Goal: Task Accomplishment & Management: Manage account settings

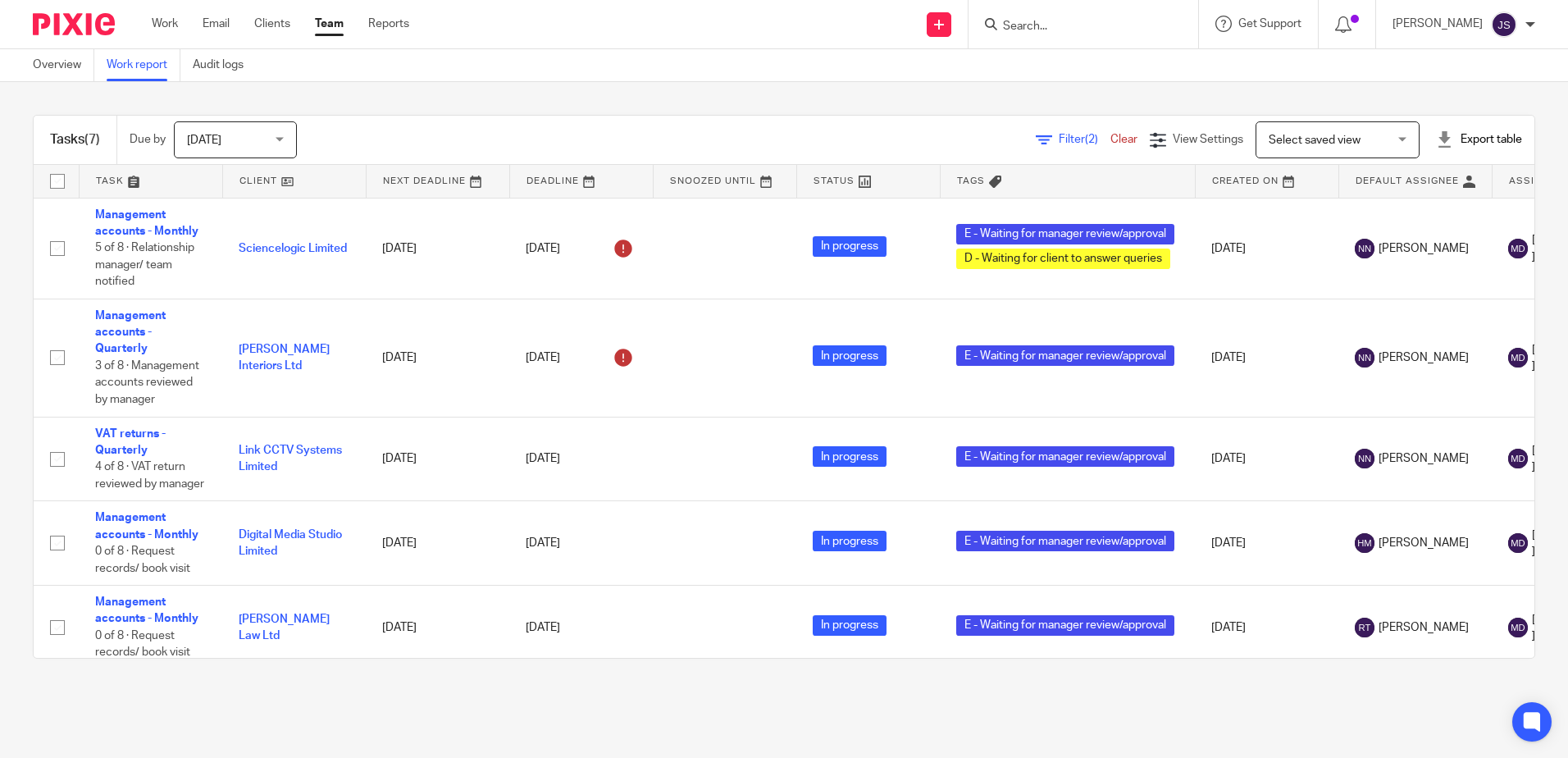
click at [472, 732] on main "Overview Work report Audit logs Tasks (7) Due by Today Today Today Tomorrow Thi…" at bounding box center [784, 379] width 1568 height 758
click at [1075, 33] on input "Search" at bounding box center [1075, 27] width 148 height 15
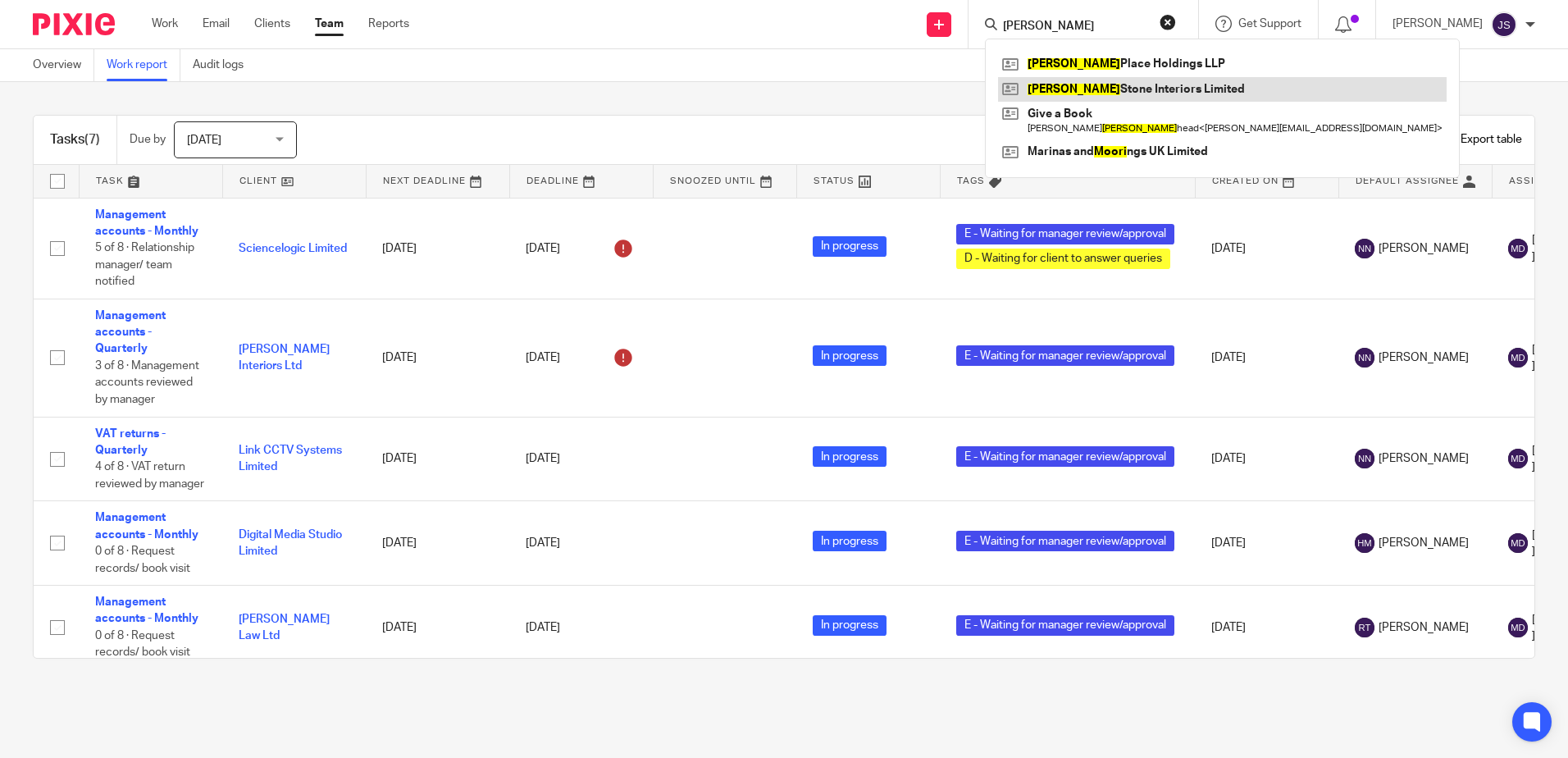
type input "moore"
click at [1109, 92] on link at bounding box center [1222, 90] width 449 height 25
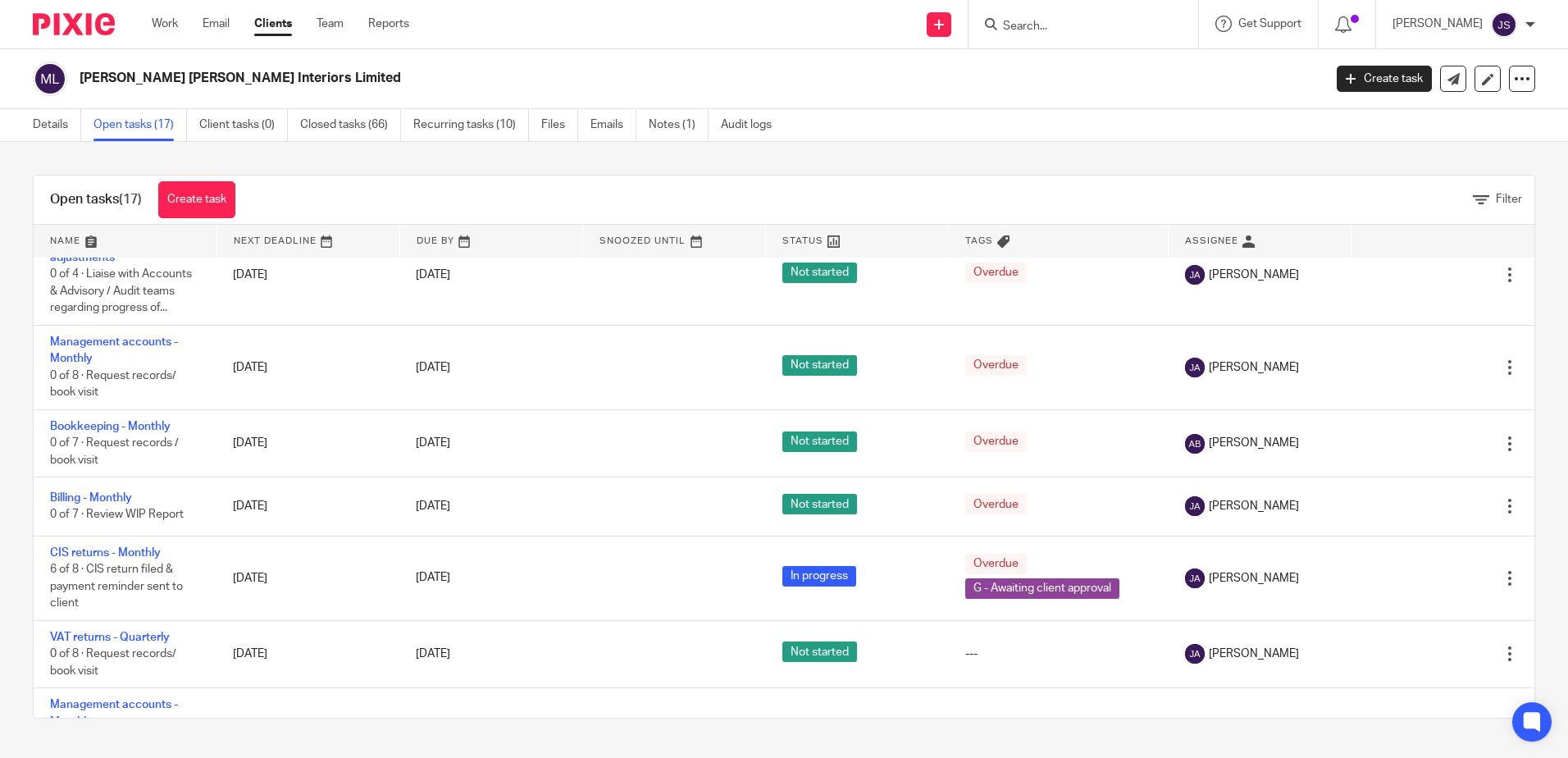
scroll to position [738, 0]
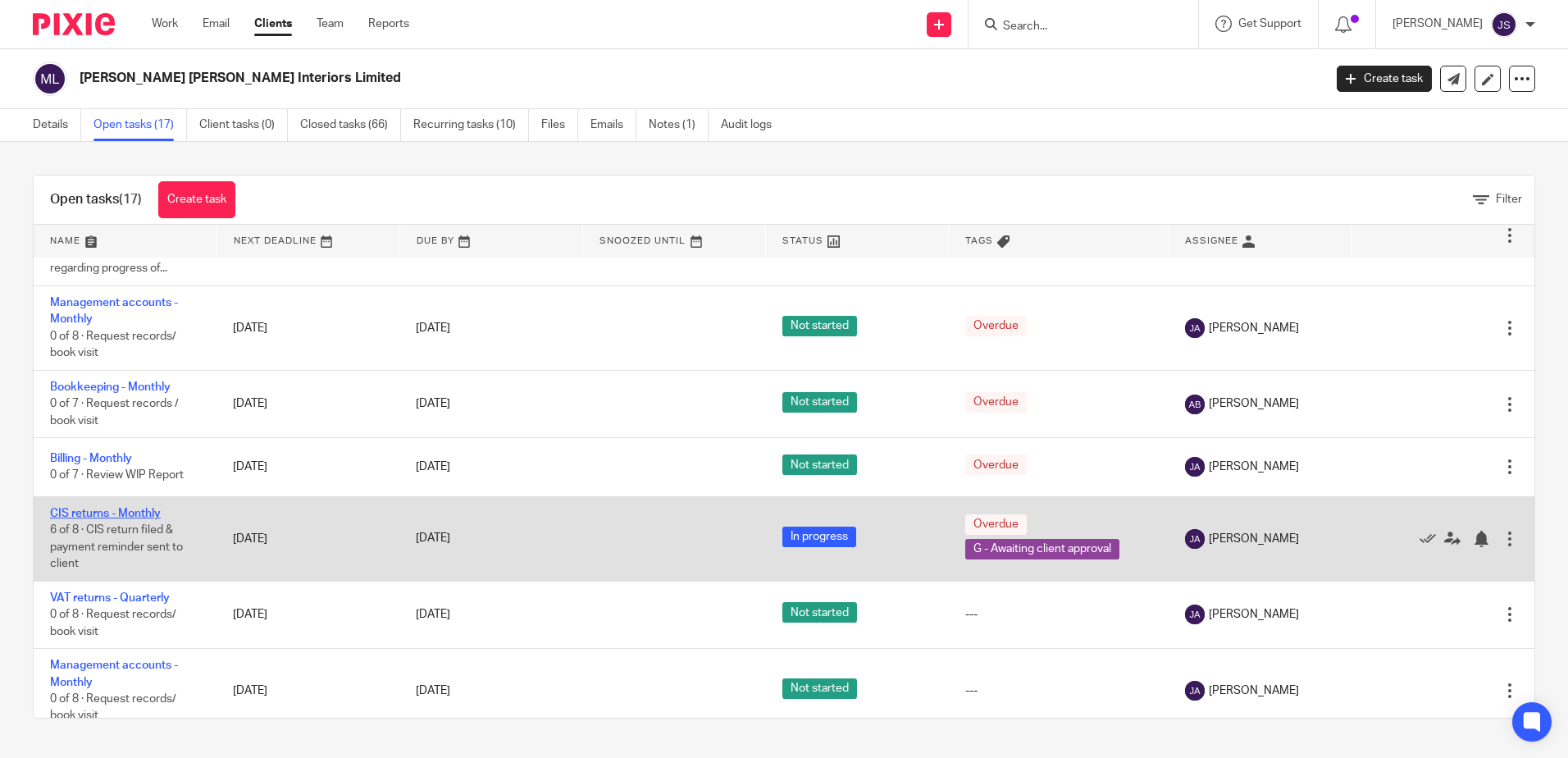
click at [144, 519] on link "CIS returns - Monthly" at bounding box center [106, 514] width 111 height 11
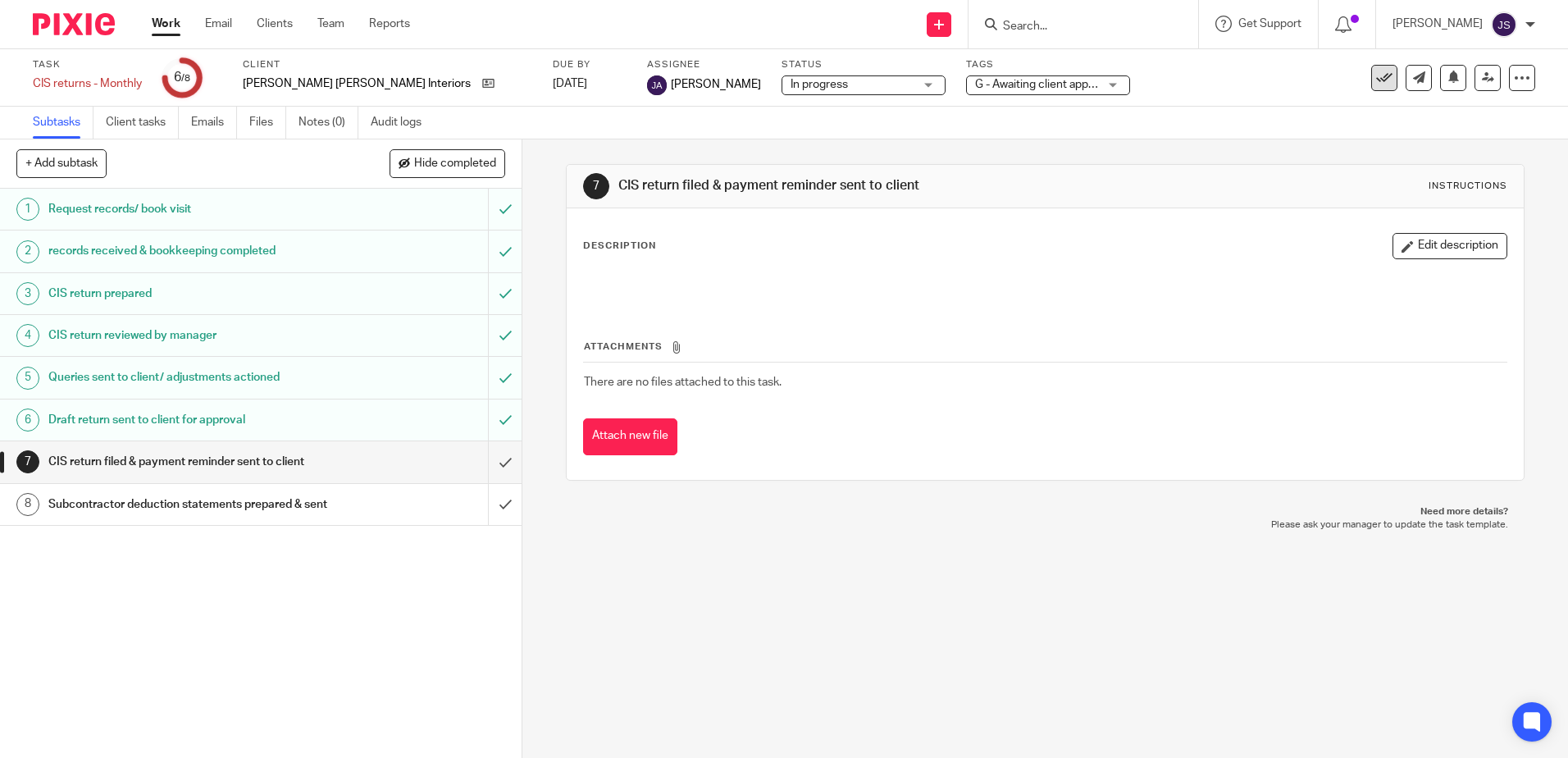
click at [1377, 83] on icon at bounding box center [1384, 77] width 16 height 16
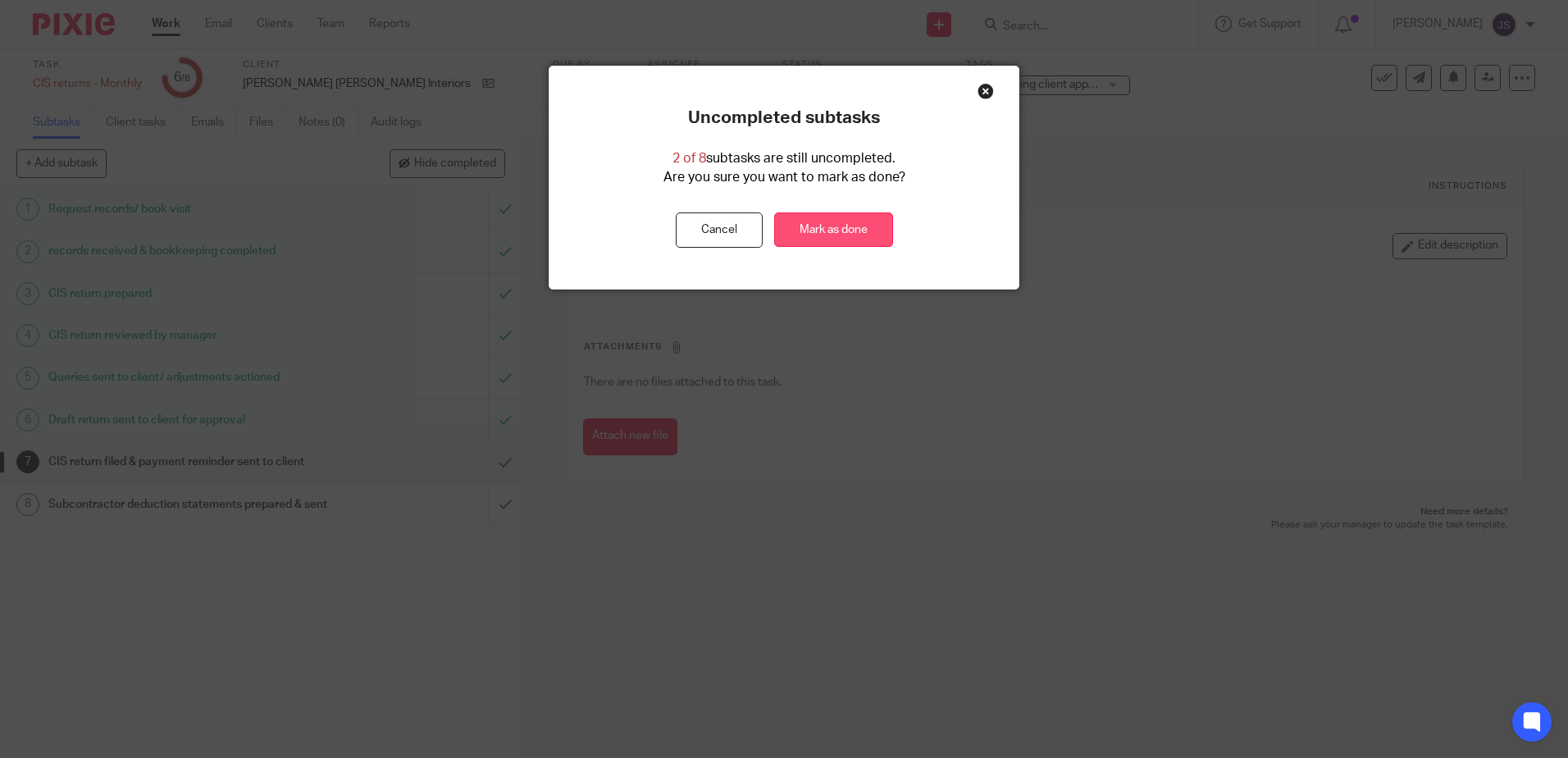
click at [852, 234] on link "Mark as done" at bounding box center [834, 229] width 119 height 35
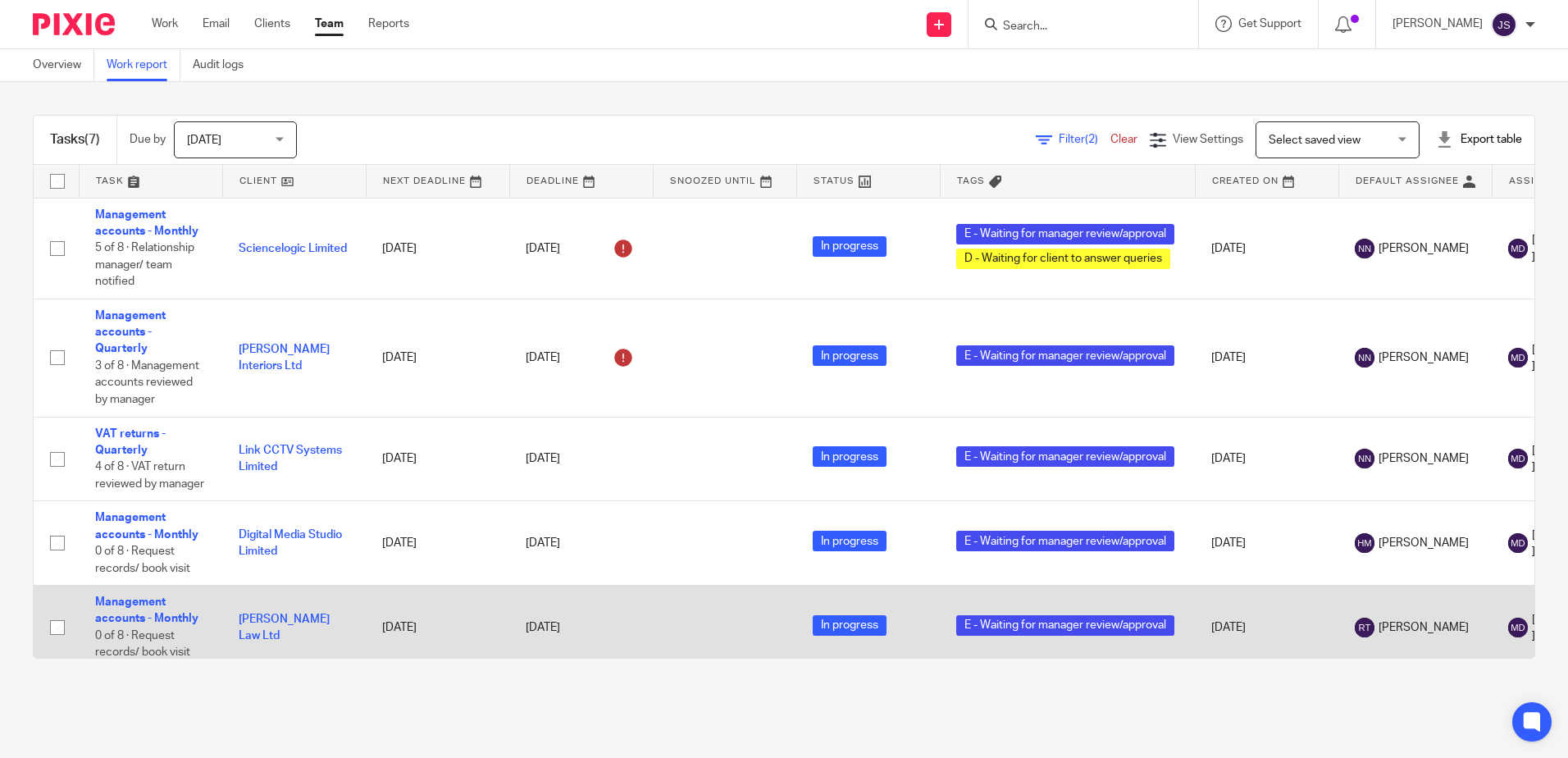
drag, startPoint x: 732, startPoint y: 645, endPoint x: 741, endPoint y: 649, distance: 9.8
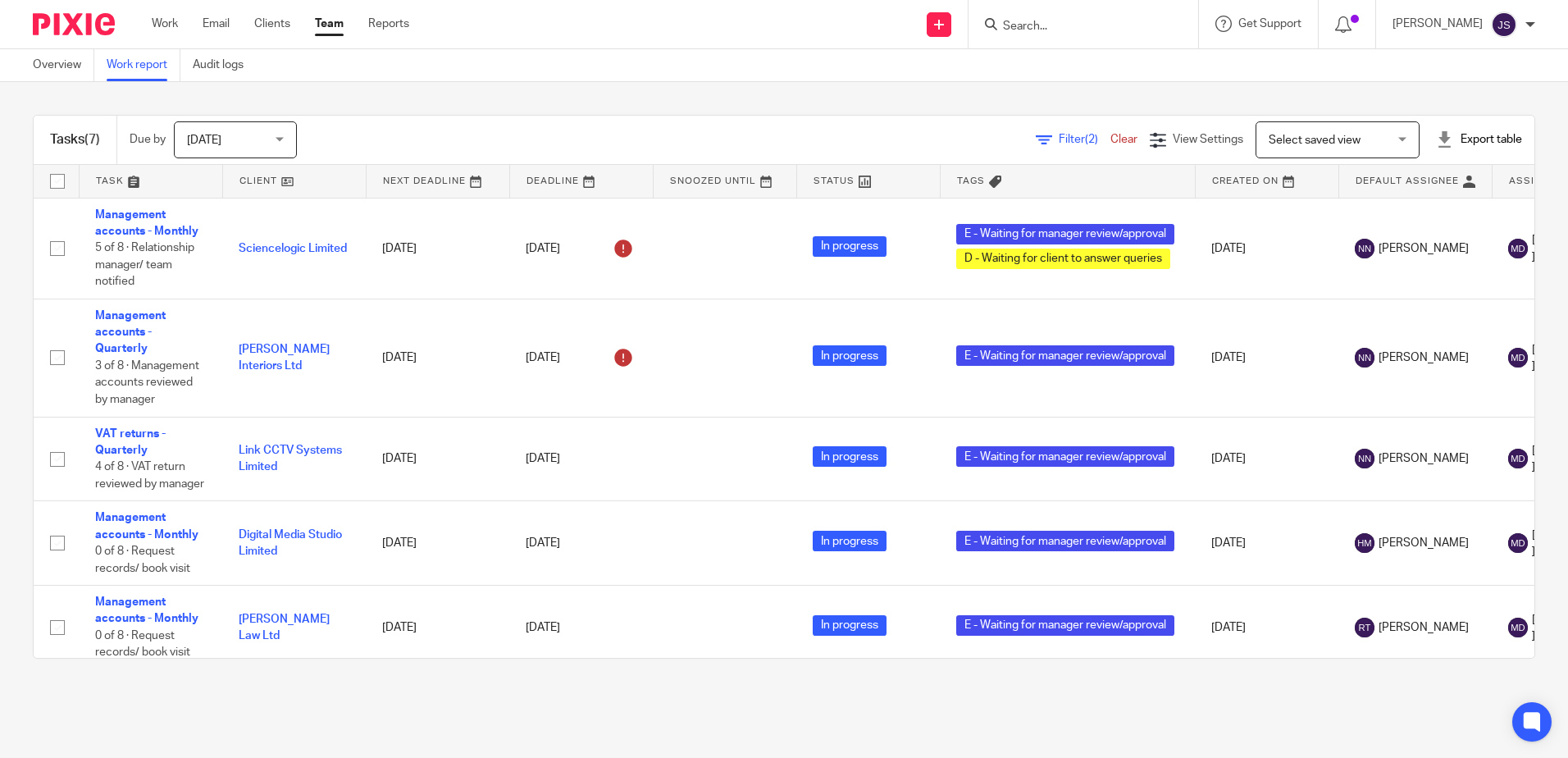
click at [732, 645] on td at bounding box center [725, 629] width 143 height 85
click at [471, 700] on main "Overview Work report Audit logs Tasks (7) Due by Today Today Today Tomorrow Thi…" at bounding box center [784, 379] width 1568 height 758
click at [528, 88] on div "Tasks (7) Due by Today Today Today Tomorrow This week Next week This month Next…" at bounding box center [784, 387] width 1568 height 610
click at [1086, 35] on form at bounding box center [1088, 25] width 174 height 21
click at [1077, 24] on input "Search" at bounding box center [1075, 27] width 148 height 15
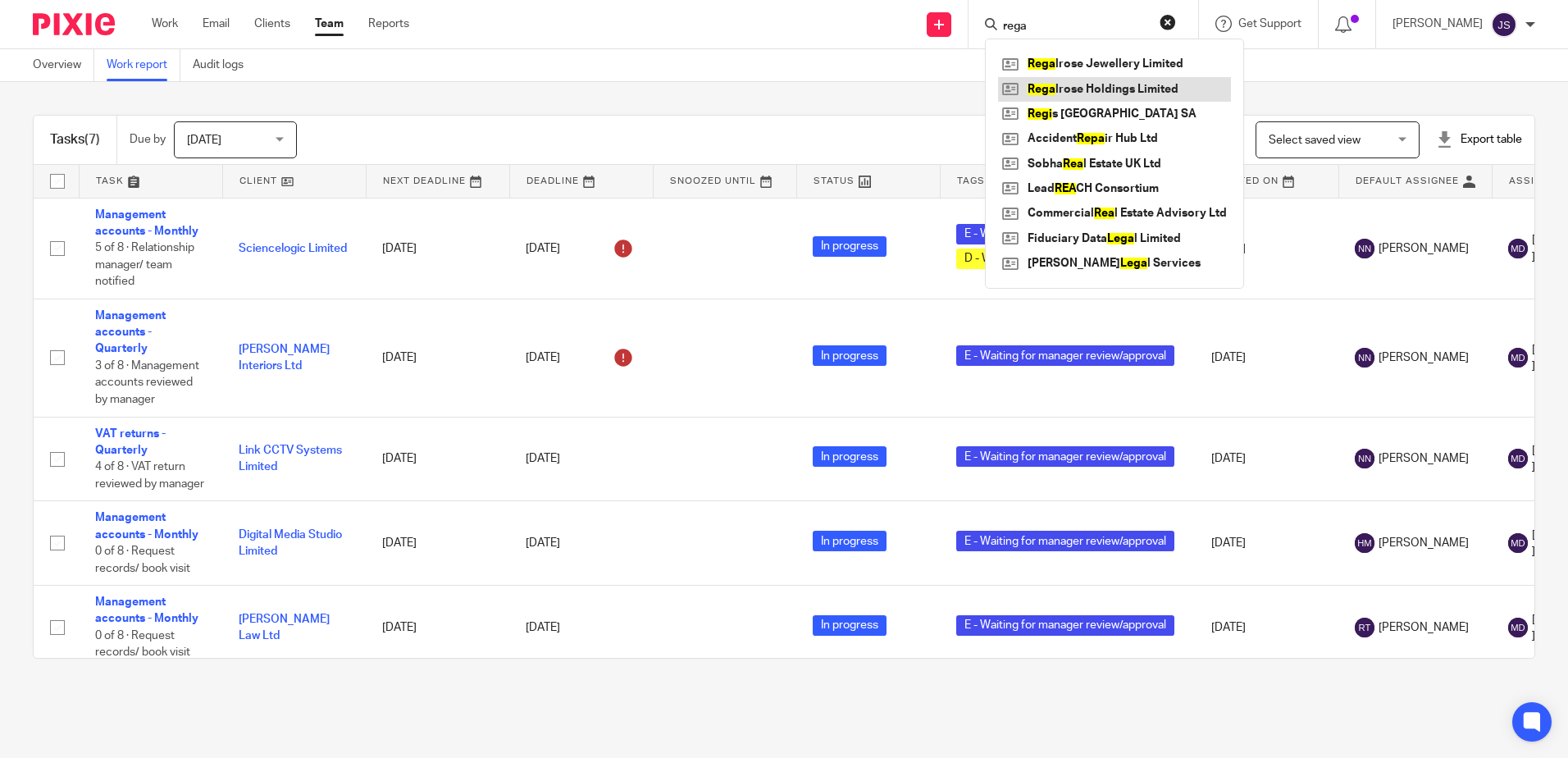
type input "rega"
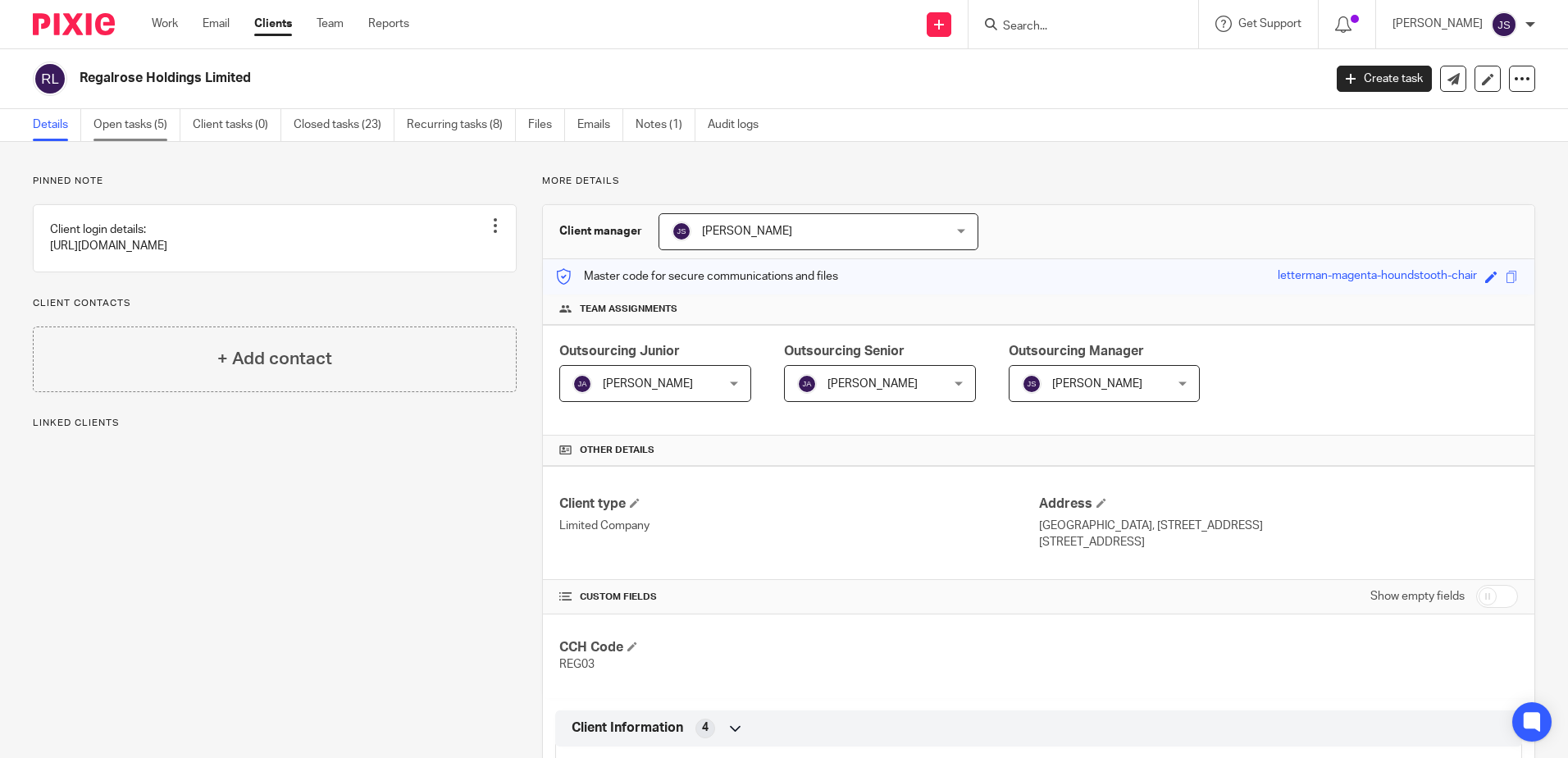
click at [160, 129] on link "Open tasks (5)" at bounding box center [137, 125] width 87 height 32
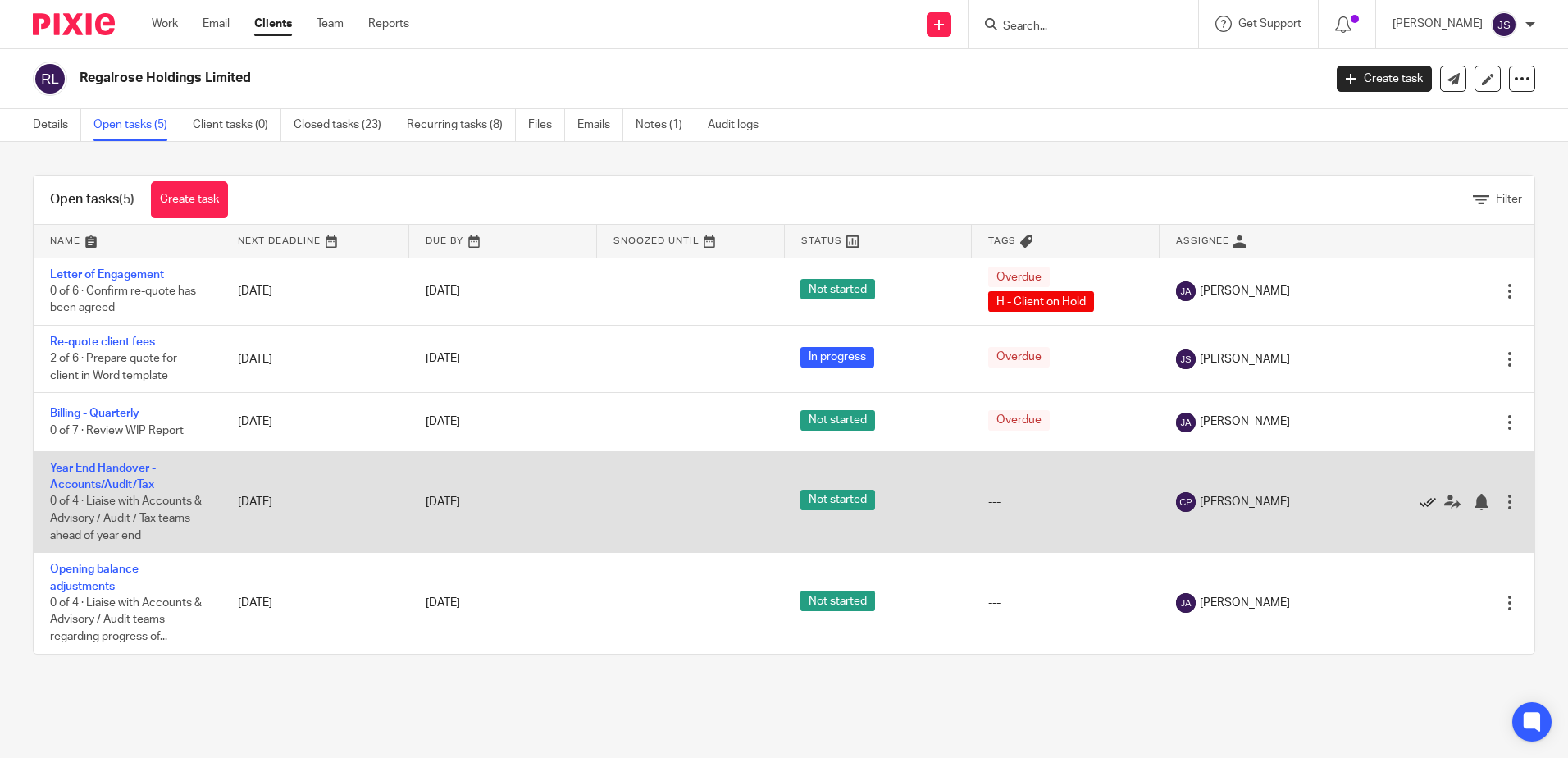
click at [1420, 503] on icon at bounding box center [1428, 502] width 16 height 16
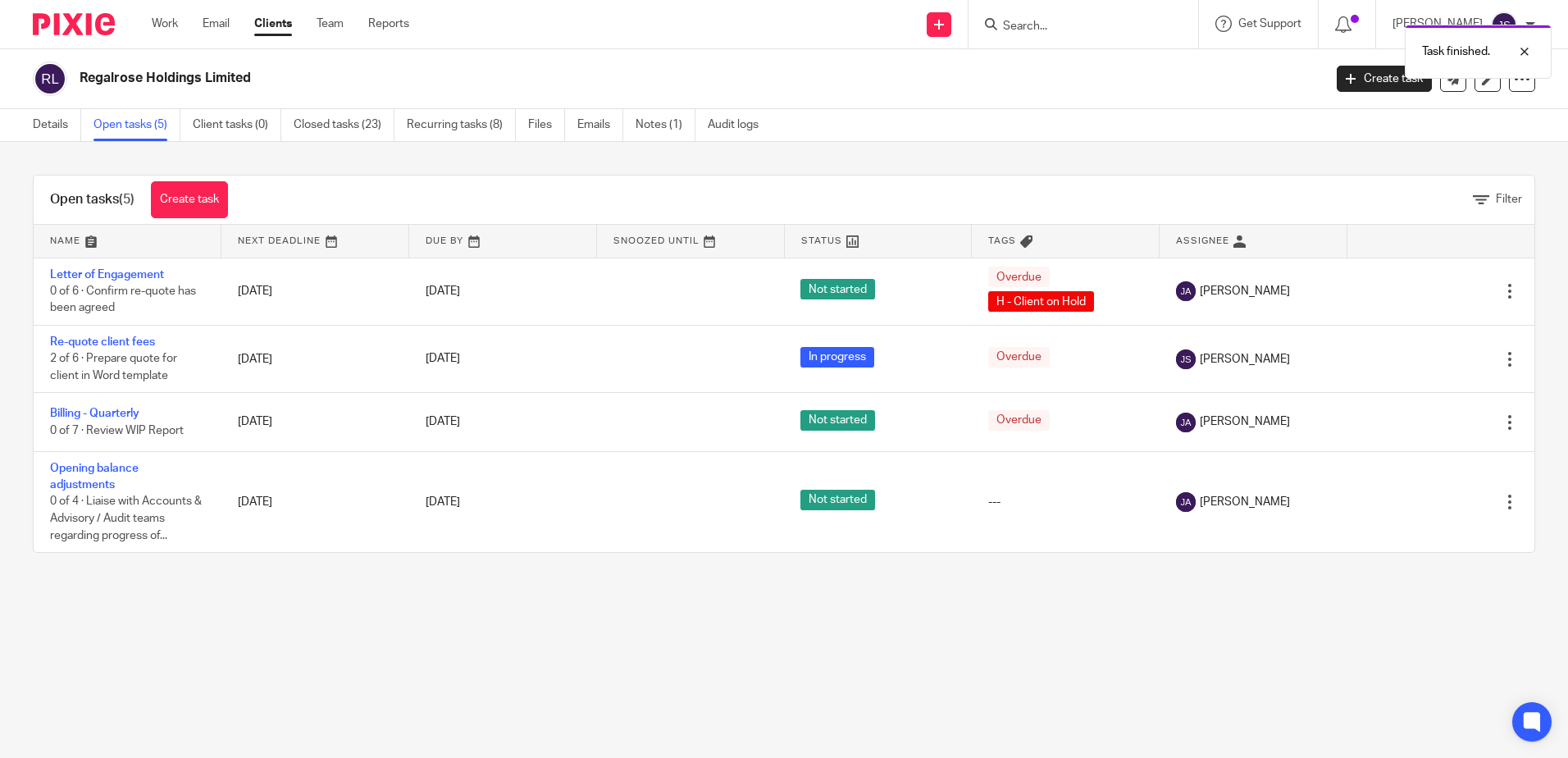
click at [1017, 34] on div "Task finished." at bounding box center [1168, 47] width 768 height 62
click at [1024, 19] on div "Task finished." at bounding box center [1168, 47] width 768 height 62
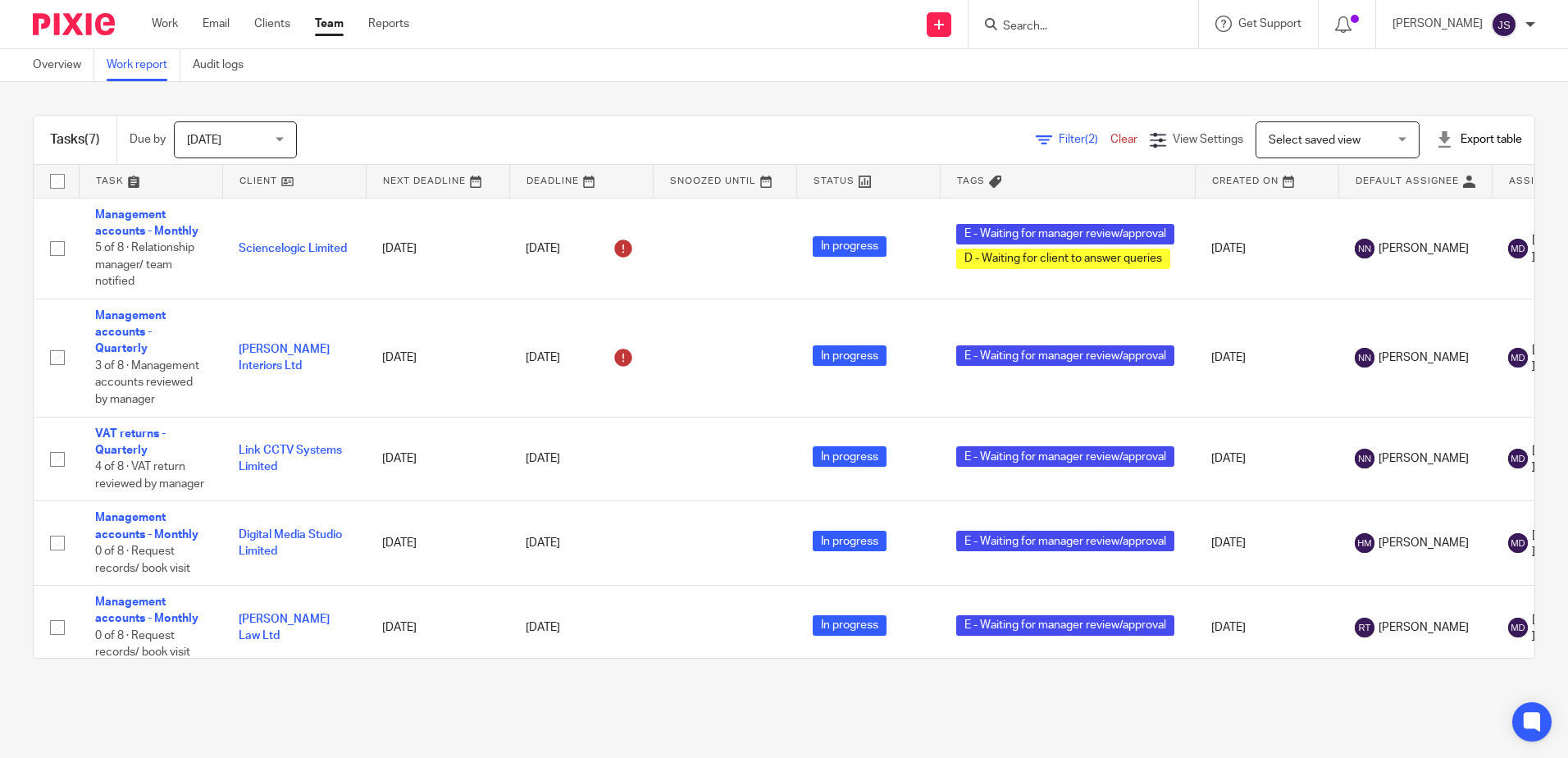
click at [294, 697] on main "Overview Work report Audit logs Tasks (7) Due by Today Today Today Tomorrow Thi…" at bounding box center [784, 379] width 1568 height 758
click at [1066, 29] on input "Search" at bounding box center [1075, 27] width 148 height 15
click at [1037, 141] on link "Filter (2)" at bounding box center [1073, 140] width 74 height 11
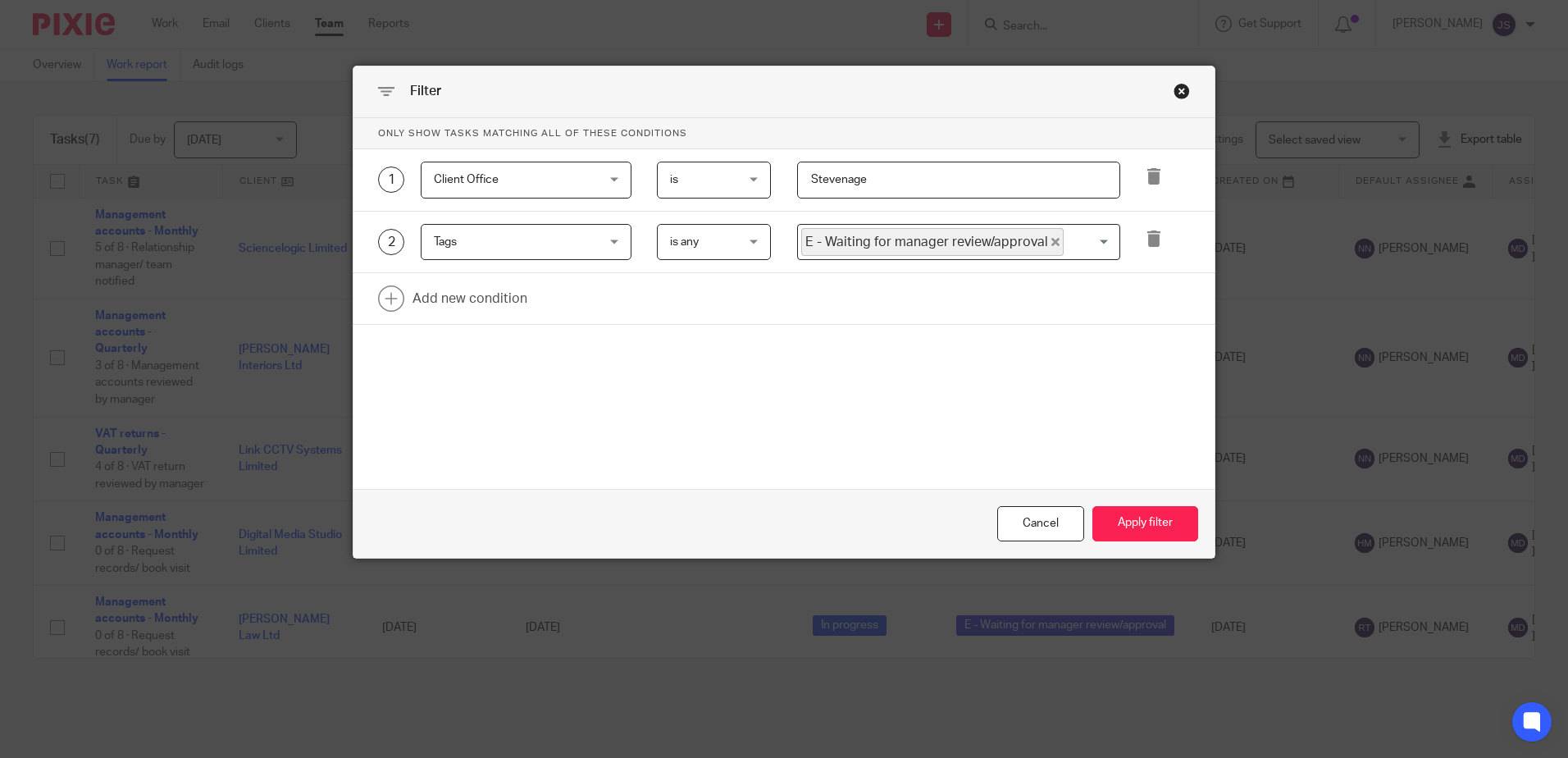
click at [597, 243] on div "Tags Tags" at bounding box center [527, 242] width 211 height 37
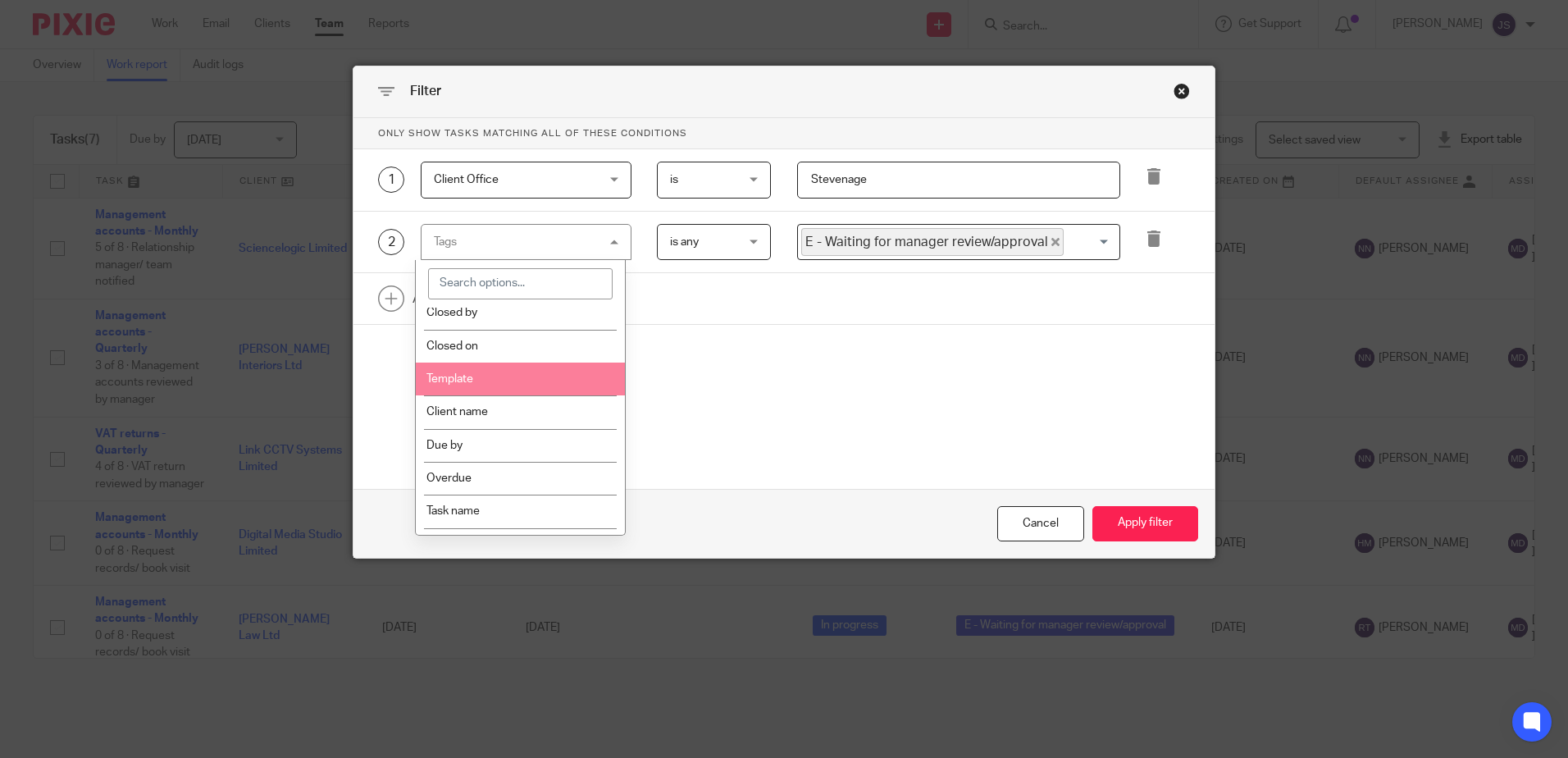
click at [494, 384] on li "Template" at bounding box center [520, 379] width 209 height 33
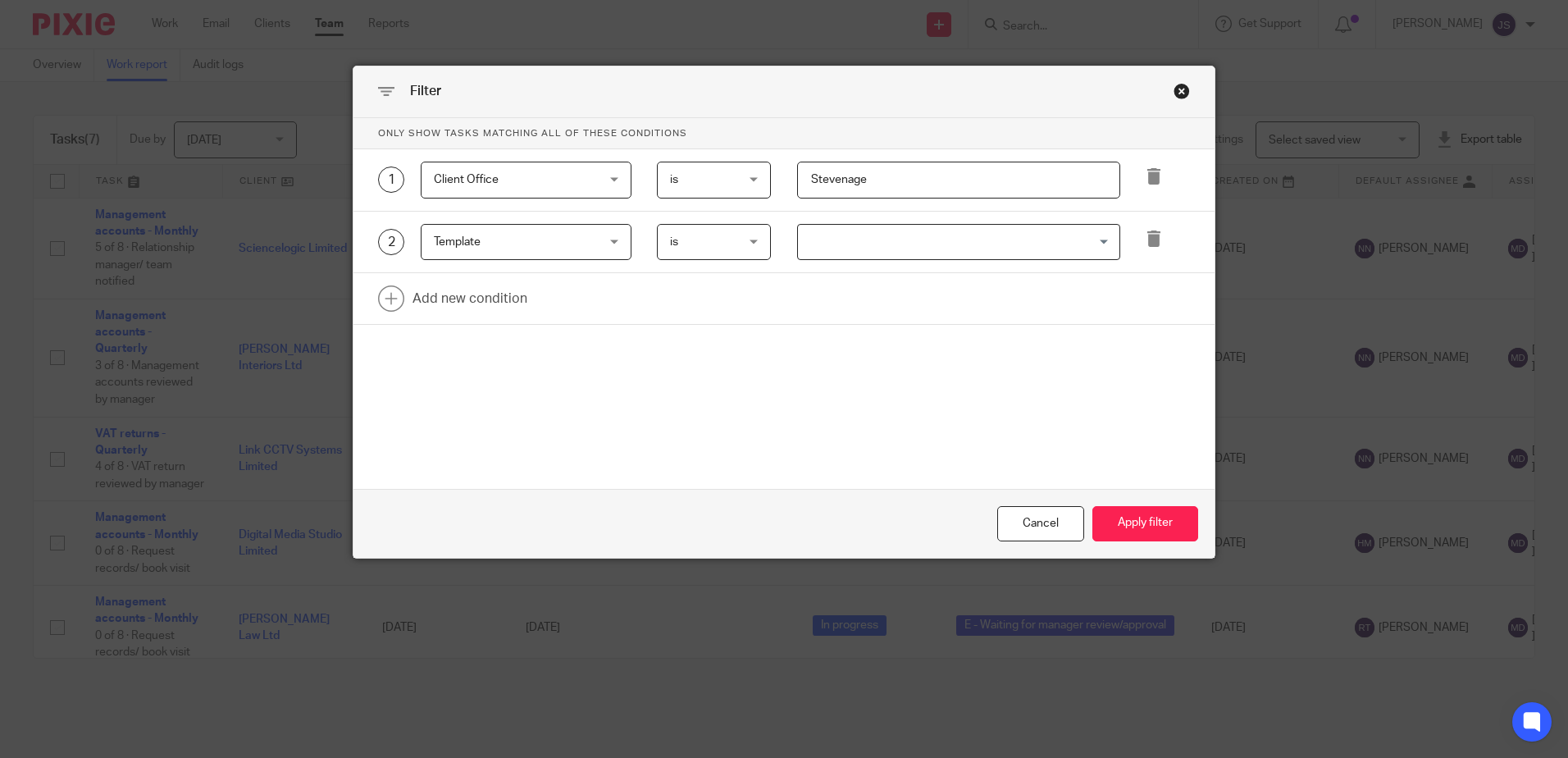
click at [827, 239] on input "Search for option" at bounding box center [956, 242] width 311 height 28
type input "cis"
click at [883, 274] on li "CIS returns - Monthly" at bounding box center [958, 275] width 321 height 24
click at [1161, 519] on button "Apply filter" at bounding box center [1146, 523] width 106 height 35
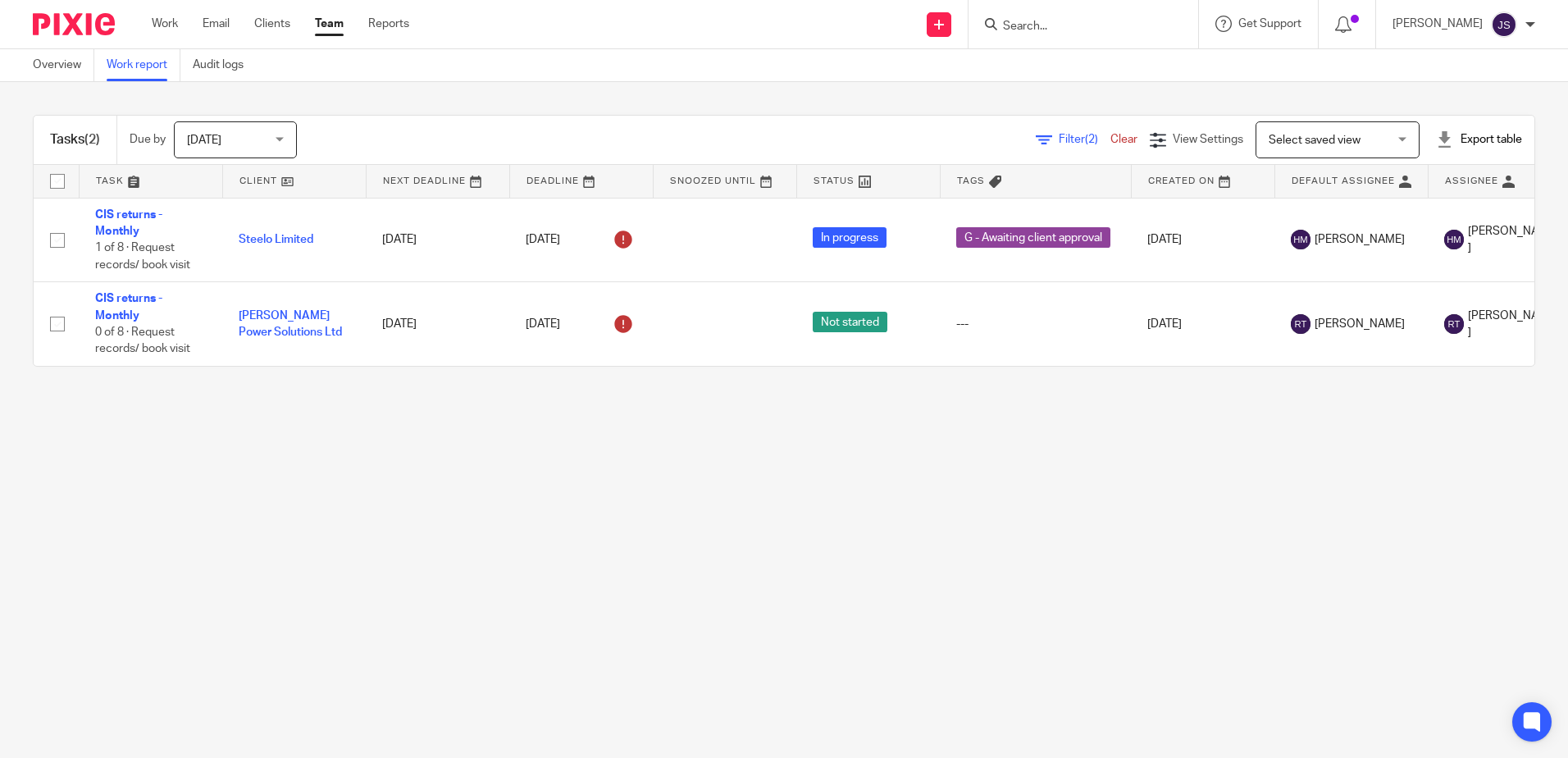
click at [530, 452] on main "Overview Work report Audit logs Tasks (2) Due by [DATE] [DATE] [DATE] [DATE] Th…" at bounding box center [784, 379] width 1568 height 758
click at [195, 517] on main "Overview Work report Audit logs Tasks (2) Due by [DATE] [DATE] [DATE] [DATE] Th…" at bounding box center [784, 379] width 1568 height 758
click at [843, 504] on main "Overview Work report Audit logs Tasks (2) Due by [DATE] [DATE] [DATE] [DATE] Th…" at bounding box center [784, 379] width 1568 height 758
click at [1046, 28] on input "Search" at bounding box center [1075, 27] width 148 height 15
click at [829, 528] on main "Overview Work report Audit logs Tasks (2) Due by [DATE] [DATE] [DATE] [DATE] Th…" at bounding box center [784, 379] width 1568 height 758
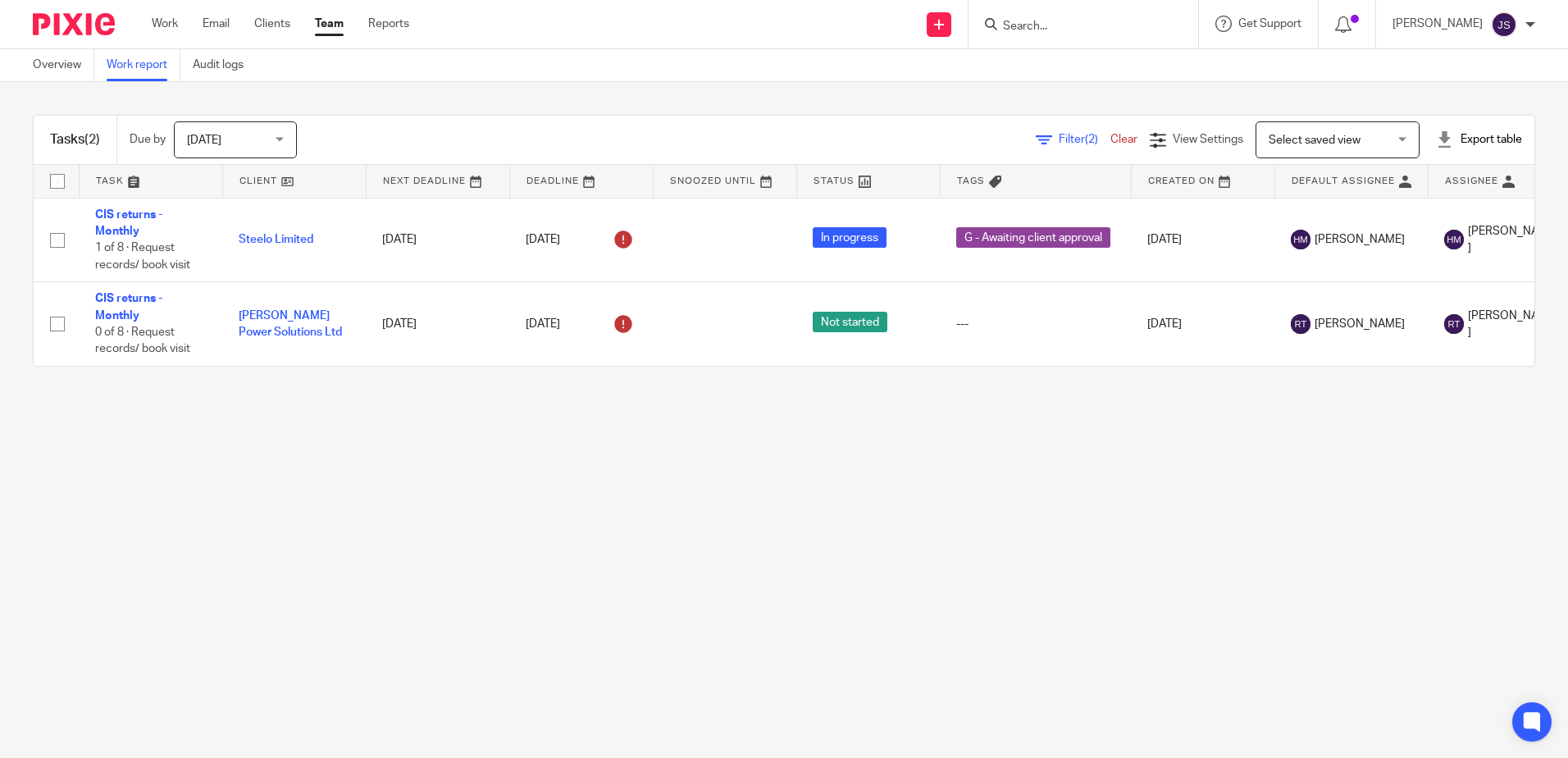
click at [829, 528] on main "Overview Work report Audit logs Tasks (2) Due by [DATE] [DATE] [DATE] [DATE] Th…" at bounding box center [784, 379] width 1568 height 758
click at [1056, 14] on form at bounding box center [1088, 25] width 174 height 21
click at [1052, 22] on input "Search" at bounding box center [1075, 27] width 148 height 15
click at [1059, 135] on span "Filter (2)" at bounding box center [1085, 140] width 52 height 11
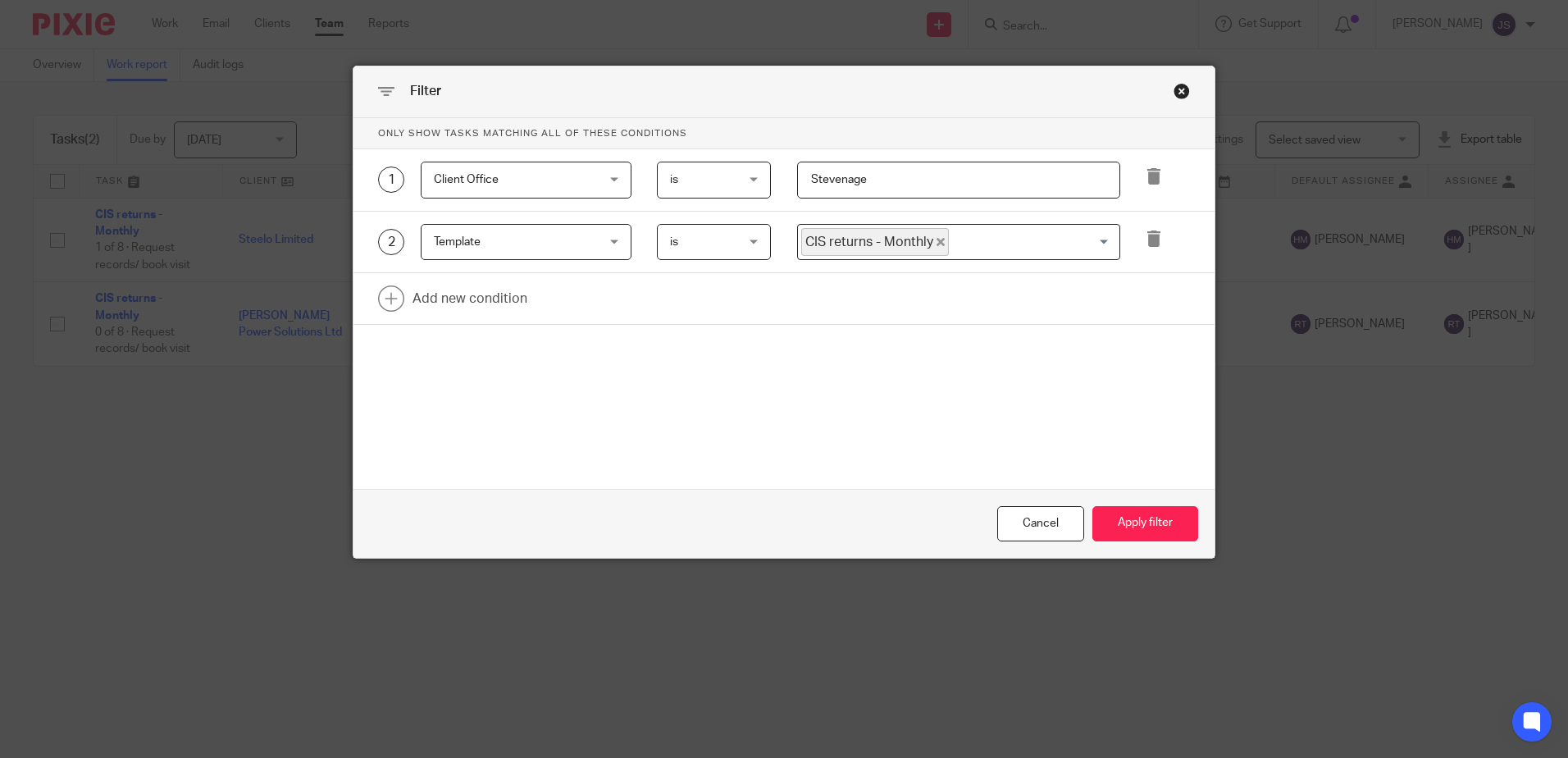
click at [579, 243] on span "Template" at bounding box center [513, 242] width 157 height 35
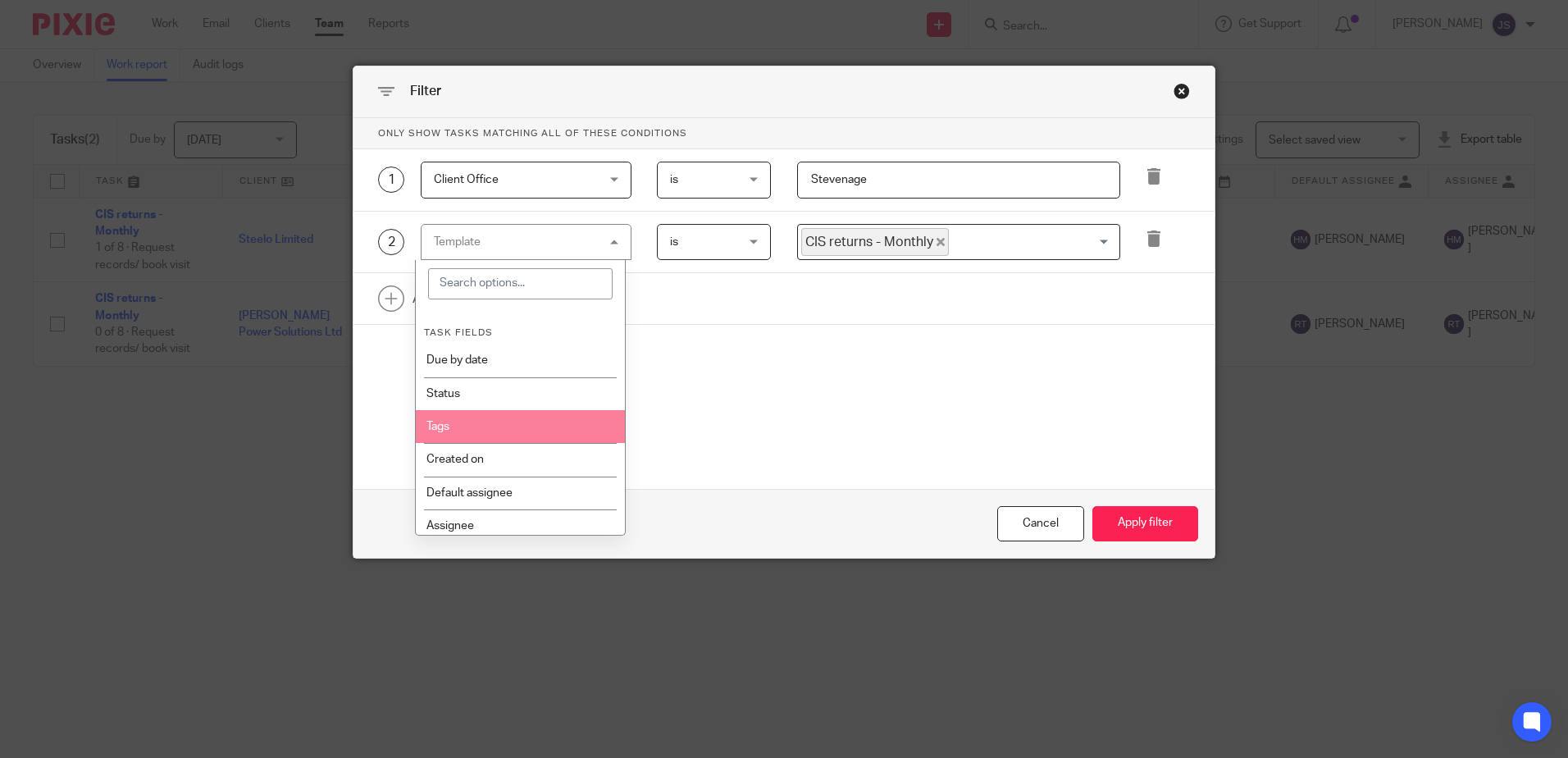
click at [537, 420] on li "Tags" at bounding box center [520, 426] width 209 height 33
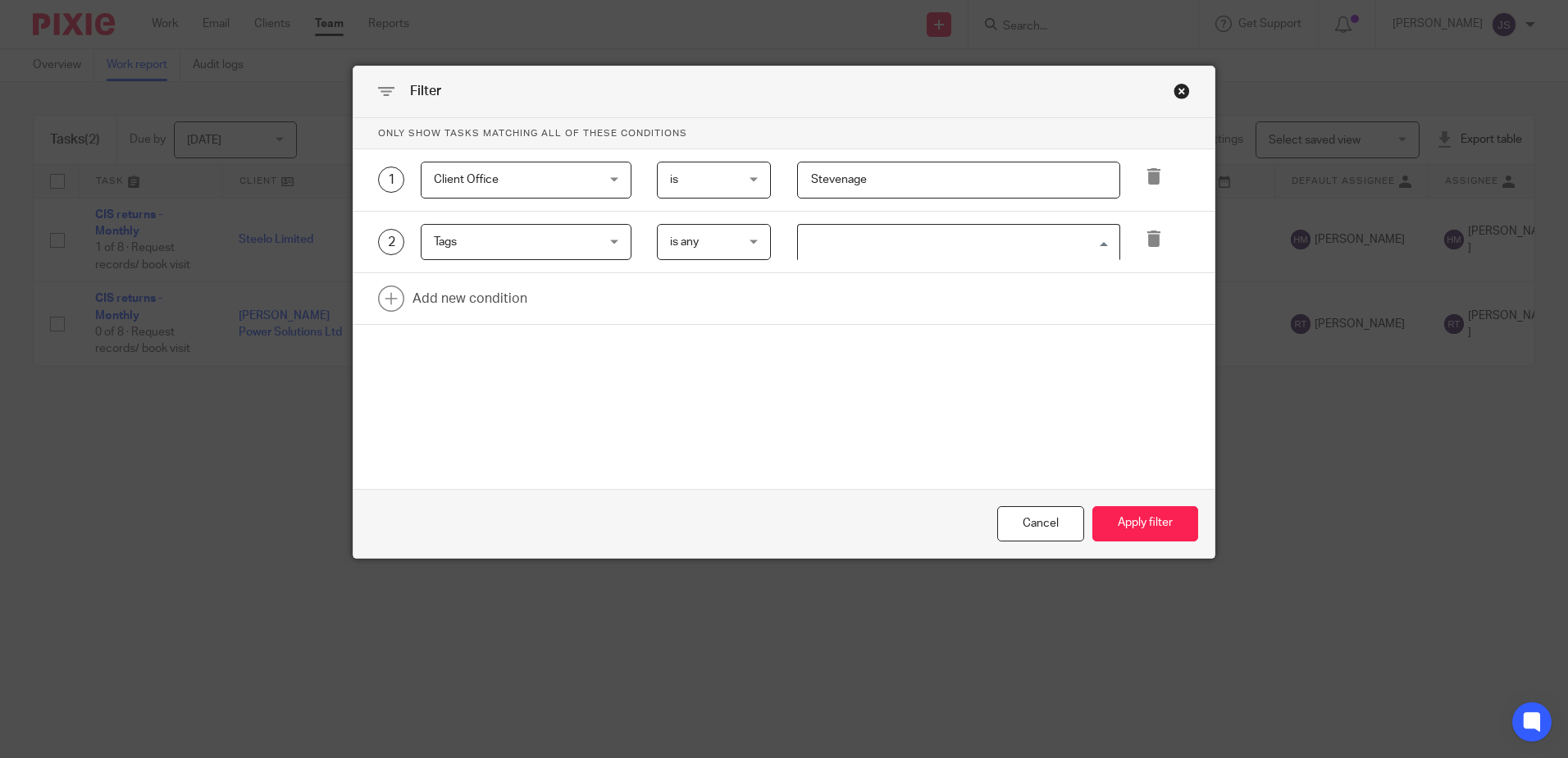
click at [840, 248] on input "Search for option" at bounding box center [956, 242] width 311 height 28
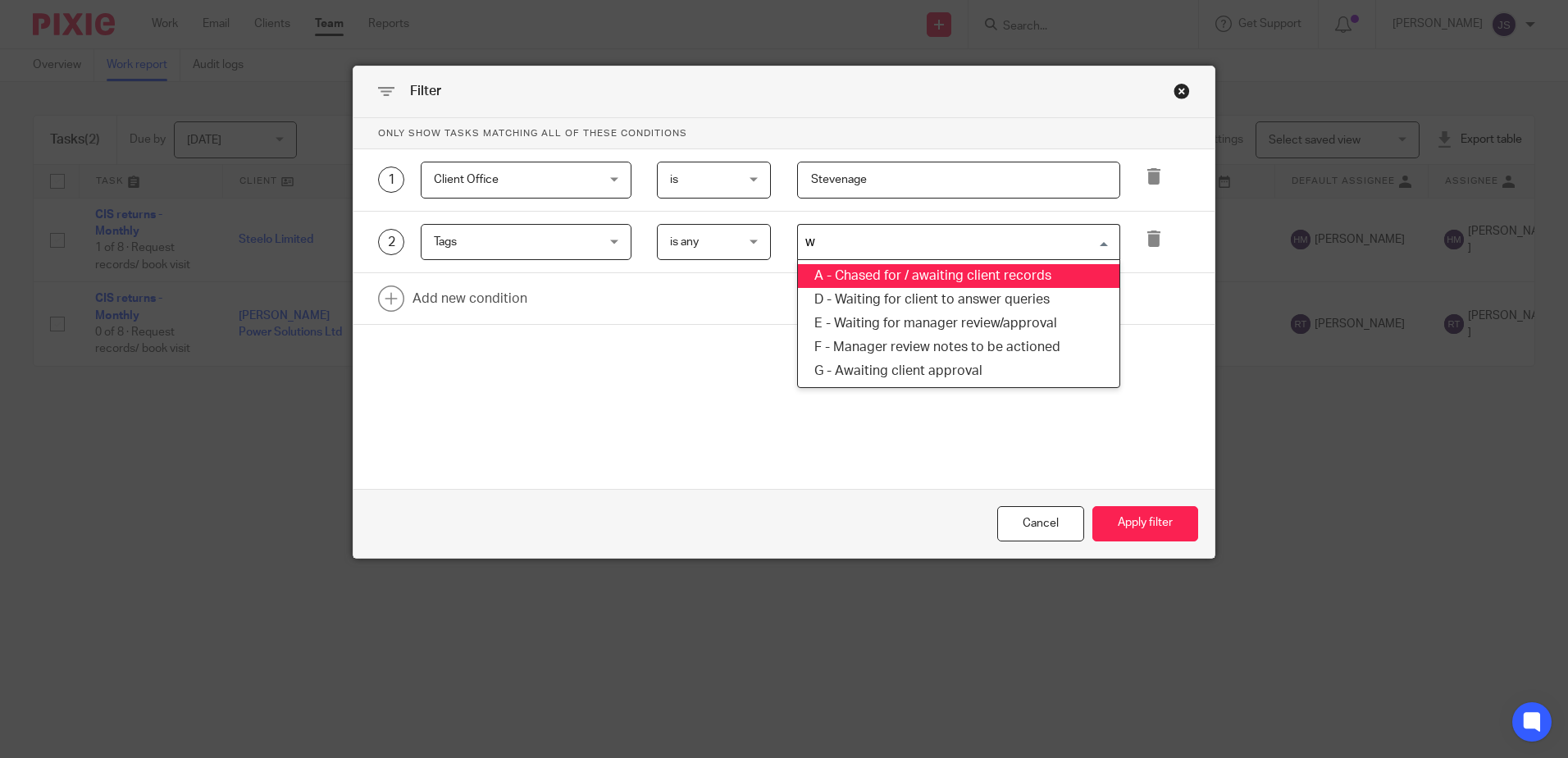
type input "wa"
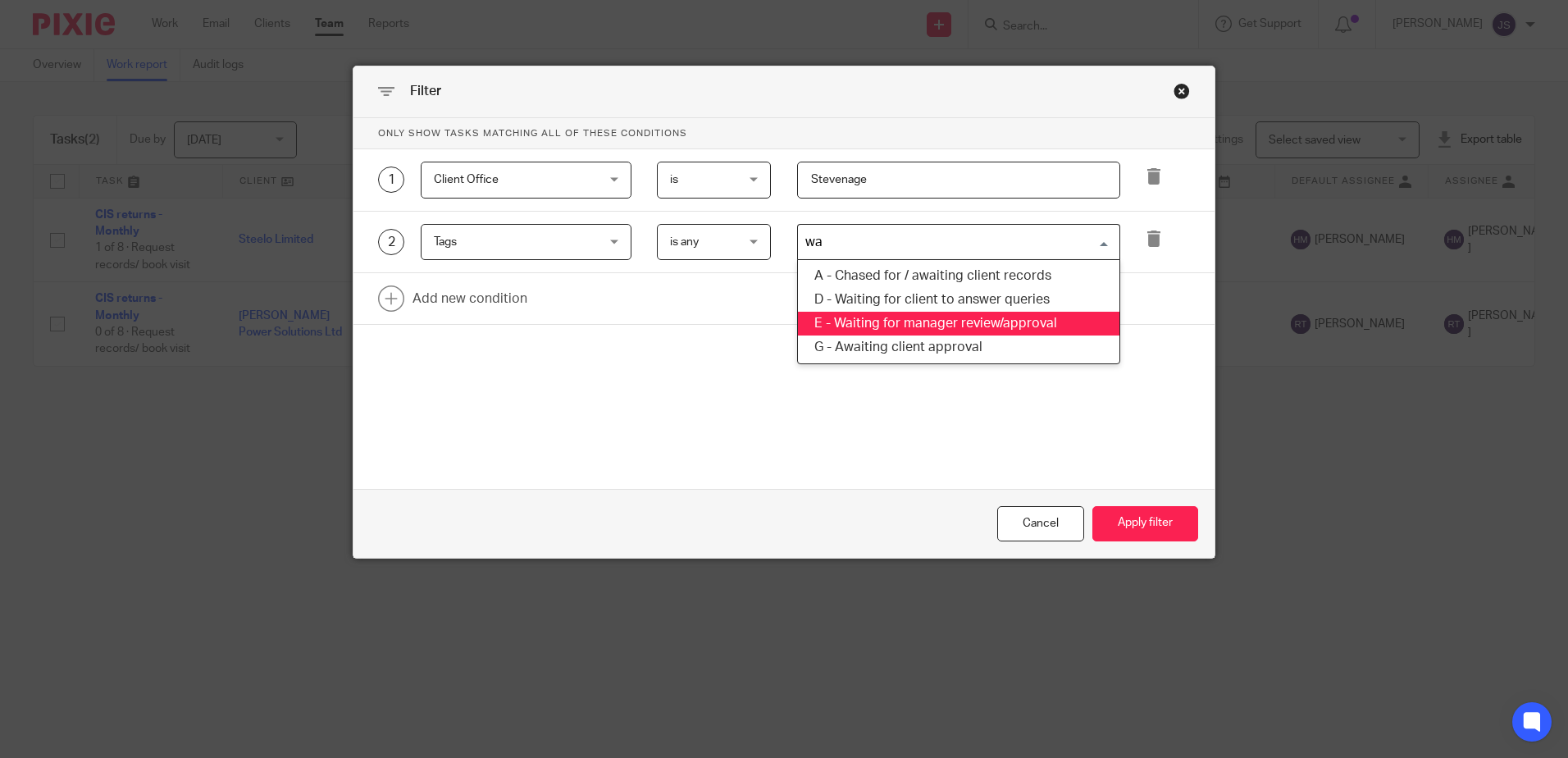
click at [890, 315] on li "E - Waiting for manager review/approval" at bounding box center [958, 323] width 321 height 24
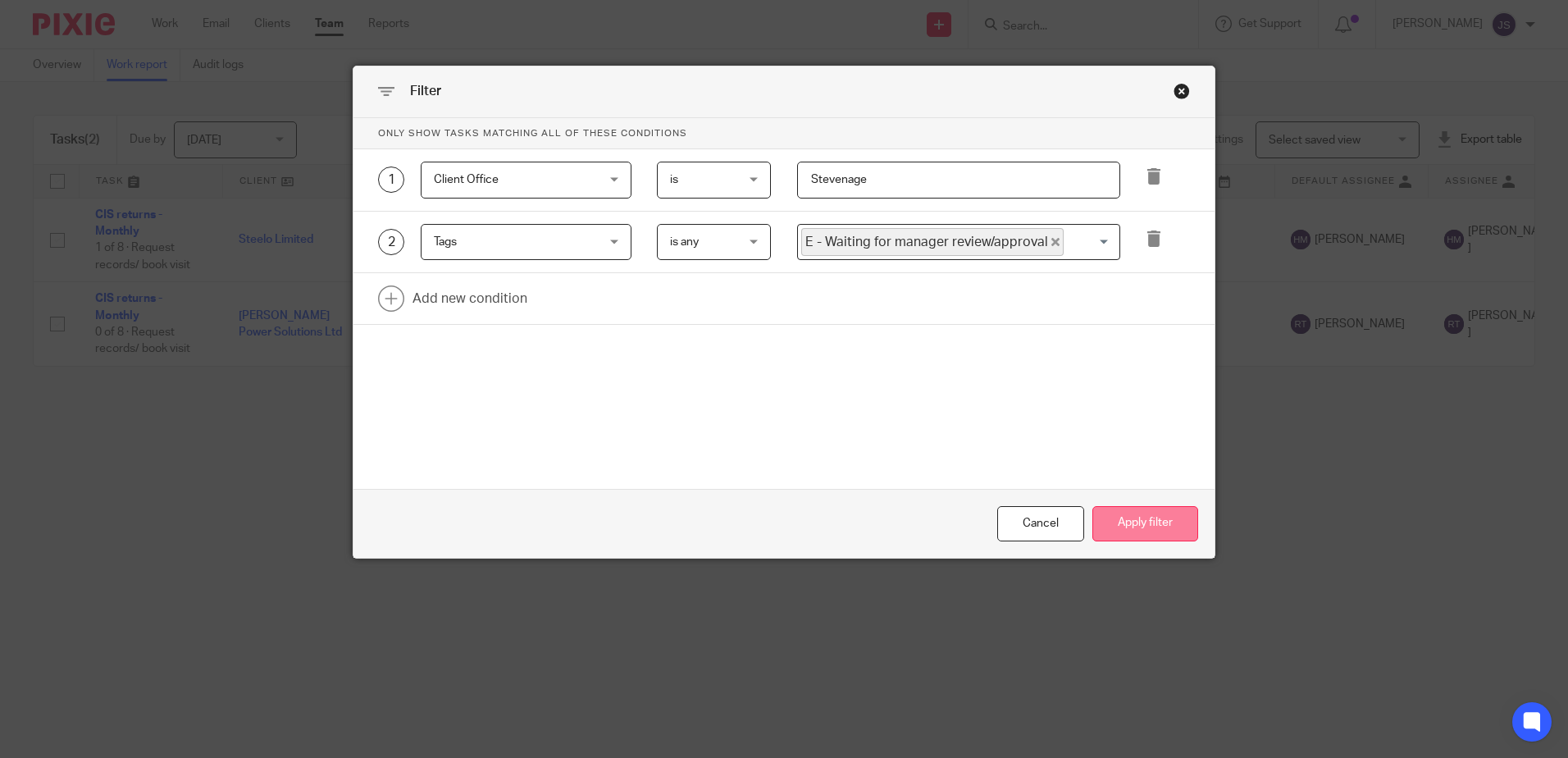
click at [1120, 532] on button "Apply filter" at bounding box center [1146, 523] width 106 height 35
